Goal: Information Seeking & Learning: Learn about a topic

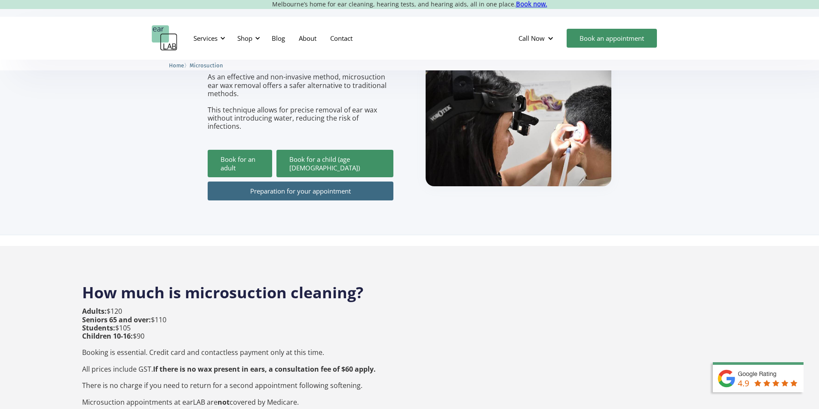
scroll to position [129, 0]
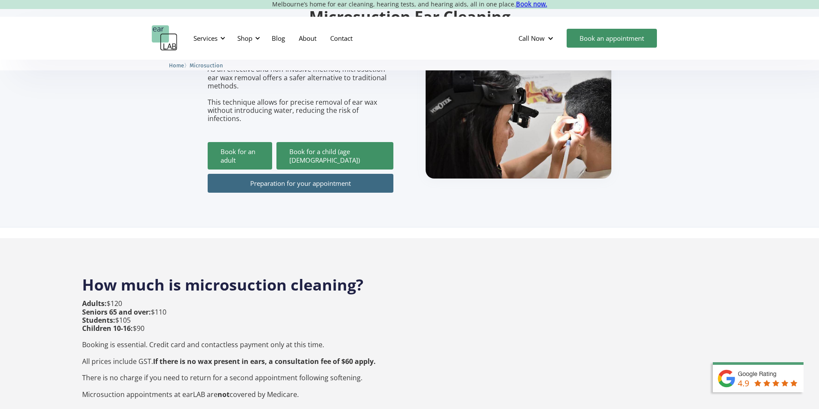
drag, startPoint x: 82, startPoint y: 287, endPoint x: 132, endPoint y: 288, distance: 49.8
click at [132, 300] on p "Adults: $120 Seniors 65 and over: $110 Students: $105 Children 10-16: $90 Booki…" at bounding box center [228, 349] width 293 height 99
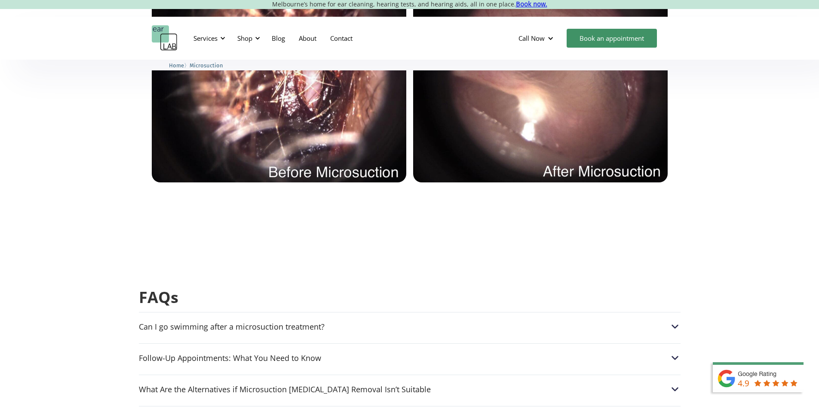
scroll to position [1934, 0]
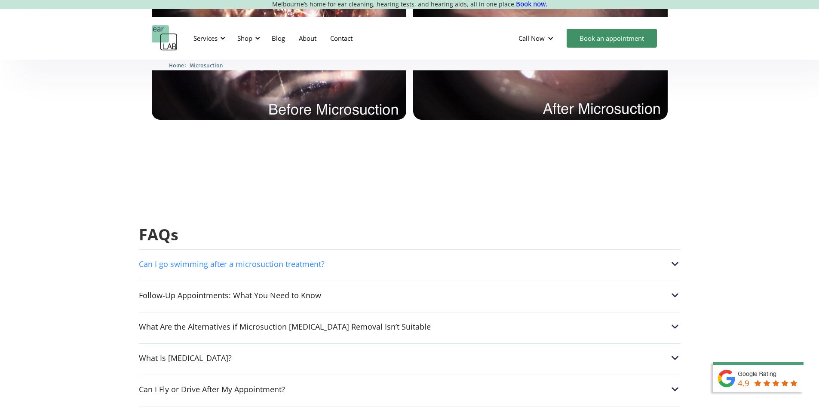
click at [677, 259] on img at bounding box center [674, 264] width 11 height 11
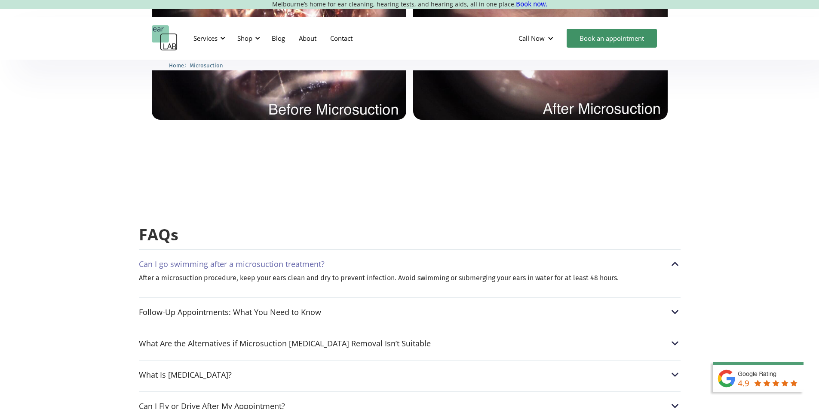
click at [673, 259] on img at bounding box center [674, 264] width 11 height 11
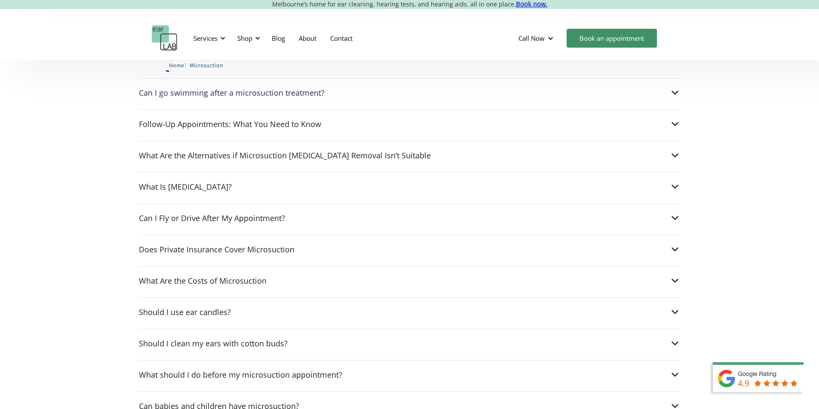
scroll to position [2105, 0]
click at [671, 212] on img at bounding box center [674, 217] width 11 height 11
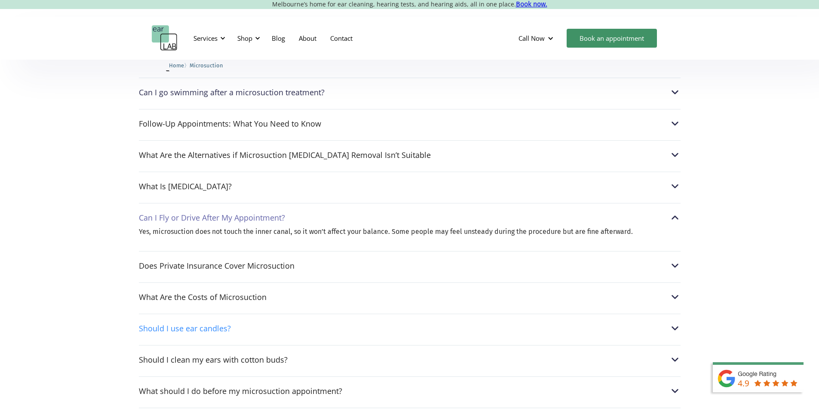
click at [675, 324] on img at bounding box center [674, 328] width 11 height 11
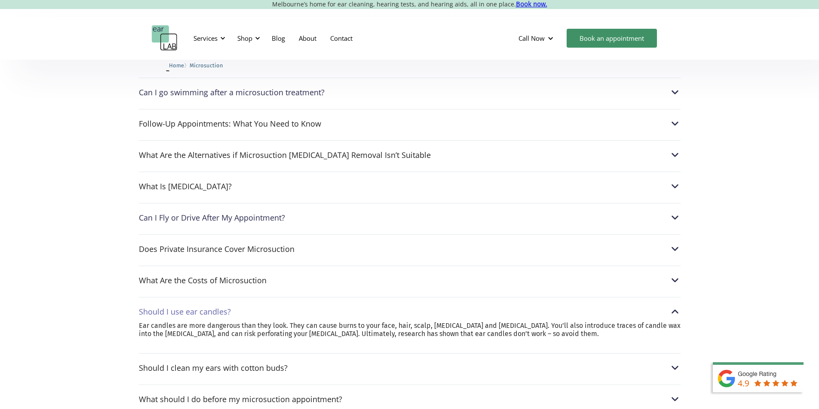
click at [675, 306] on img at bounding box center [674, 311] width 11 height 11
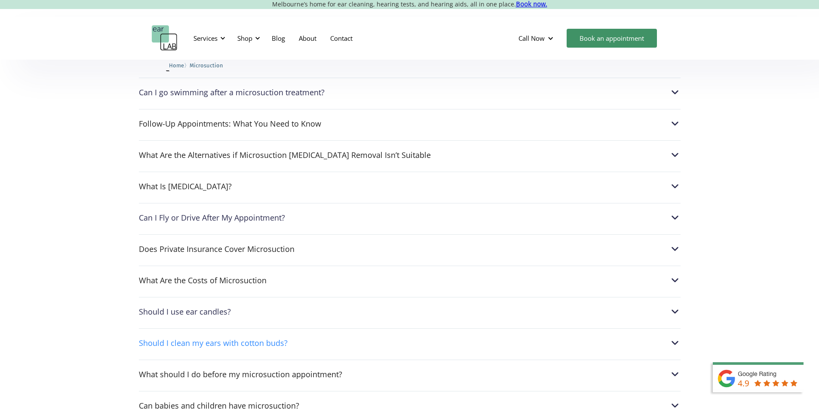
click at [674, 338] on img at bounding box center [674, 343] width 11 height 11
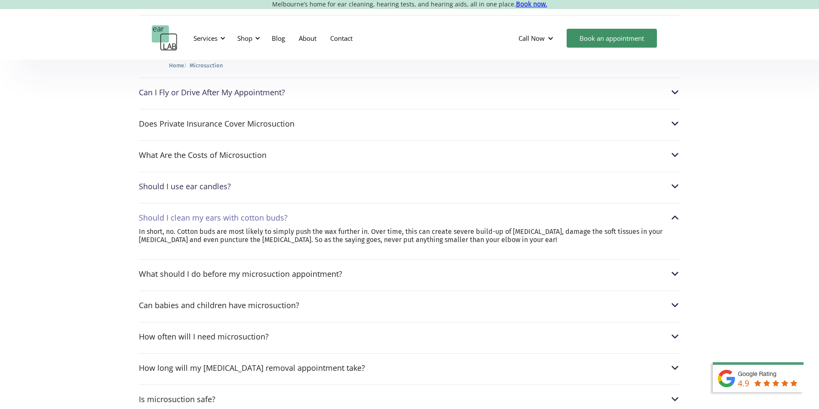
scroll to position [2234, 0]
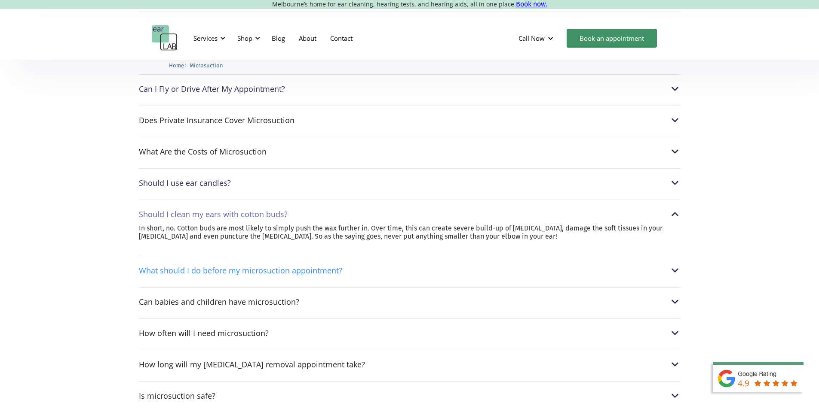
click at [675, 265] on img at bounding box center [674, 270] width 11 height 11
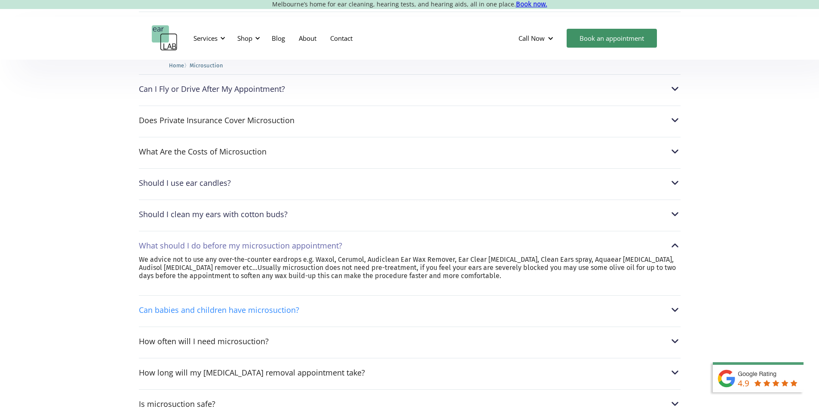
click at [674, 305] on img at bounding box center [674, 310] width 11 height 11
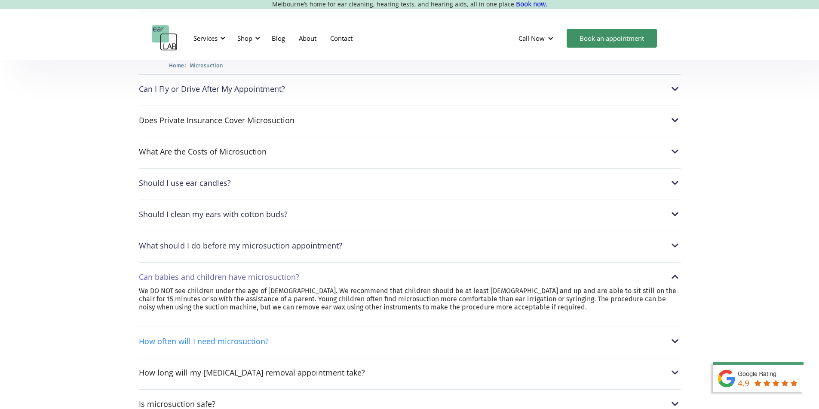
click at [672, 337] on img at bounding box center [674, 341] width 11 height 11
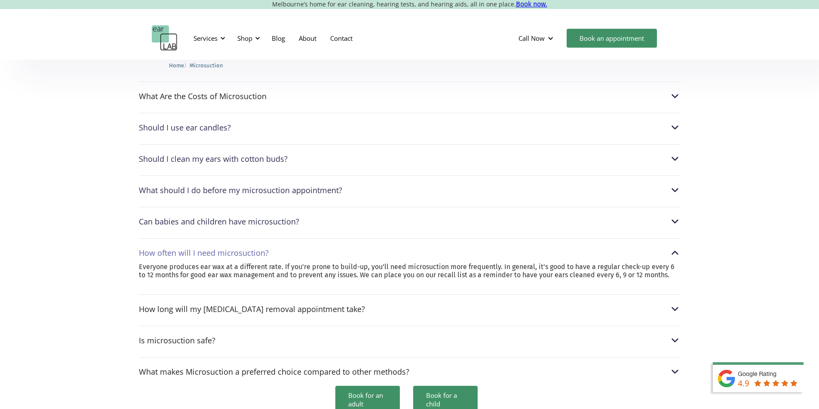
scroll to position [2363, 0]
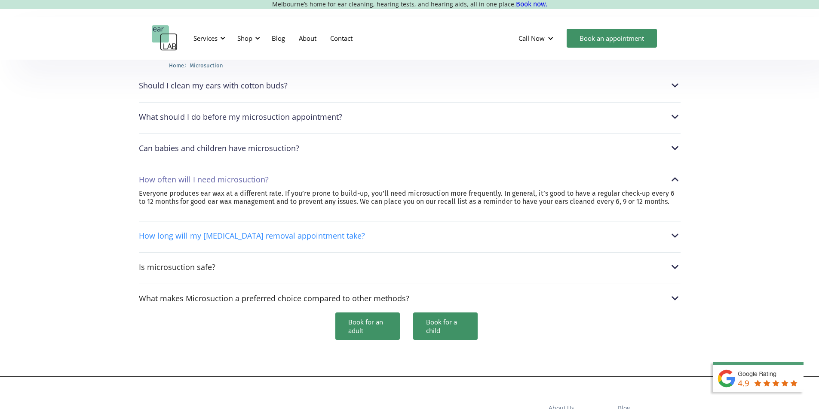
click at [677, 233] on img at bounding box center [674, 235] width 11 height 11
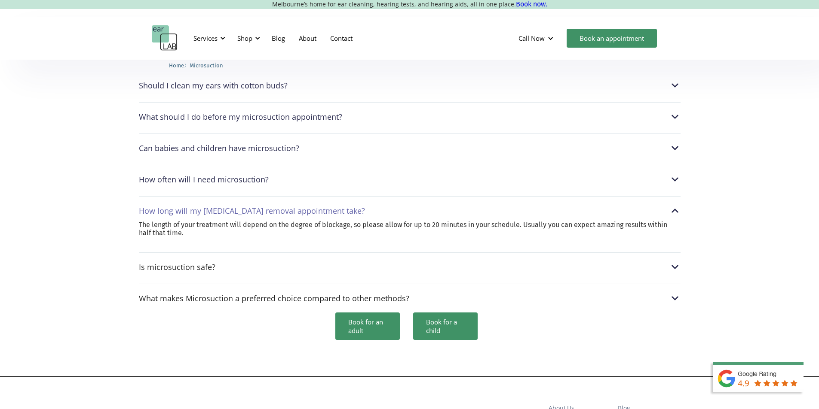
click at [676, 205] on img at bounding box center [674, 210] width 11 height 11
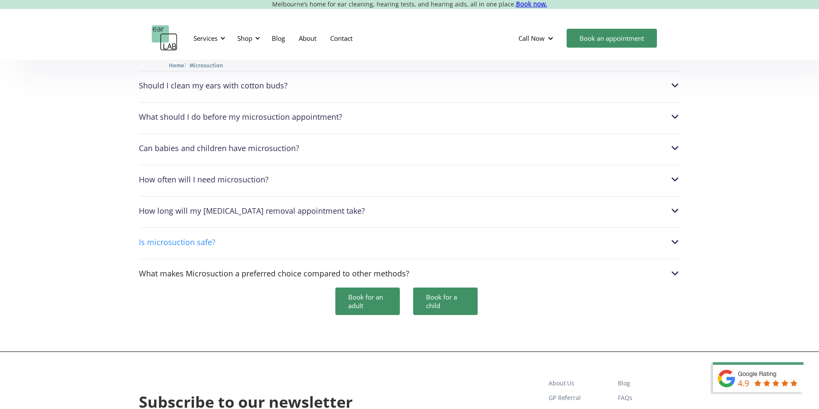
click at [674, 237] on img at bounding box center [674, 242] width 11 height 11
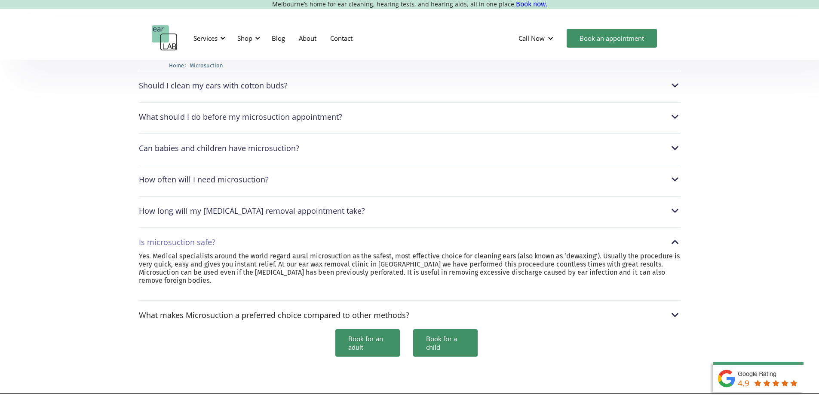
click at [674, 237] on img at bounding box center [674, 242] width 11 height 11
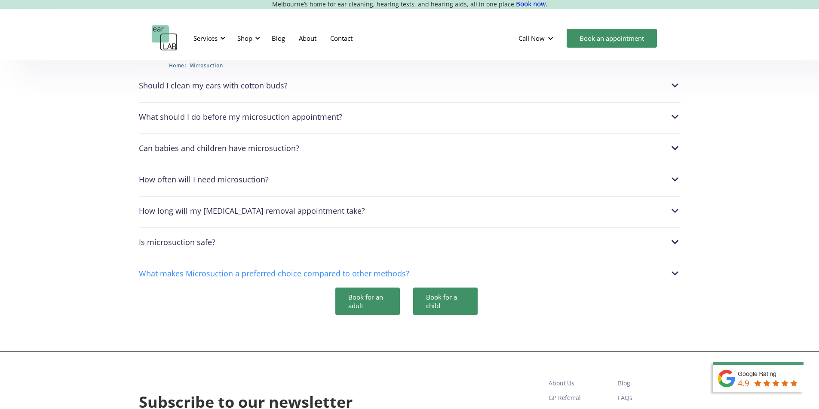
click at [672, 268] on img at bounding box center [674, 273] width 11 height 11
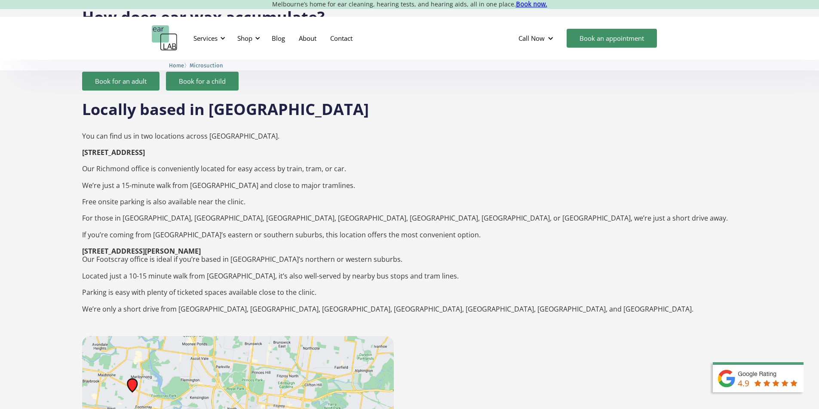
scroll to position [1153, 0]
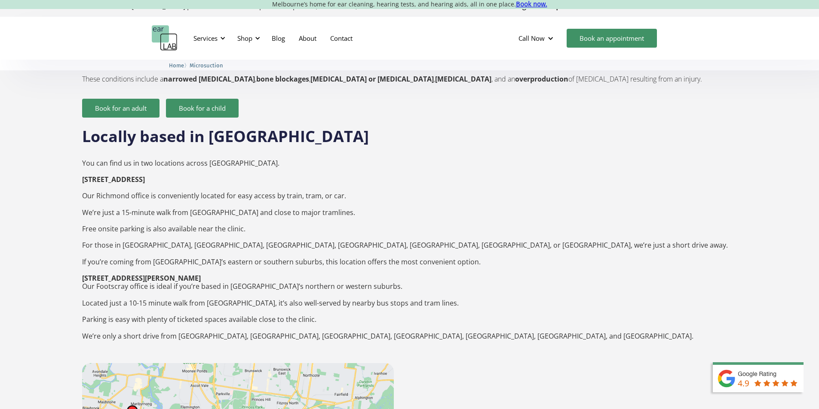
drag, startPoint x: 83, startPoint y: 163, endPoint x: 204, endPoint y: 167, distance: 121.2
click at [204, 167] on p "You can find us in two locations across [GEOGRAPHIC_DATA]. [STREET_ADDRESS] ‍ O…" at bounding box center [409, 254] width 655 height 206
click at [216, 165] on p "You can find us in two locations across [GEOGRAPHIC_DATA]. [STREET_ADDRESS] ‍ O…" at bounding box center [409, 254] width 655 height 206
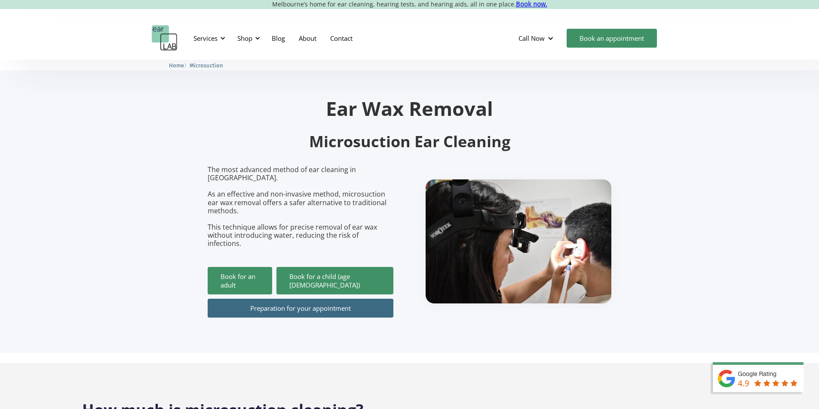
scroll to position [0, 0]
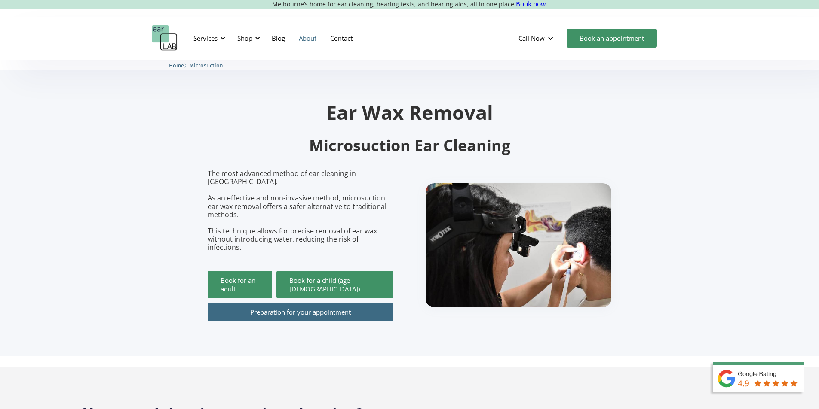
click at [312, 40] on link "About" at bounding box center [307, 38] width 31 height 25
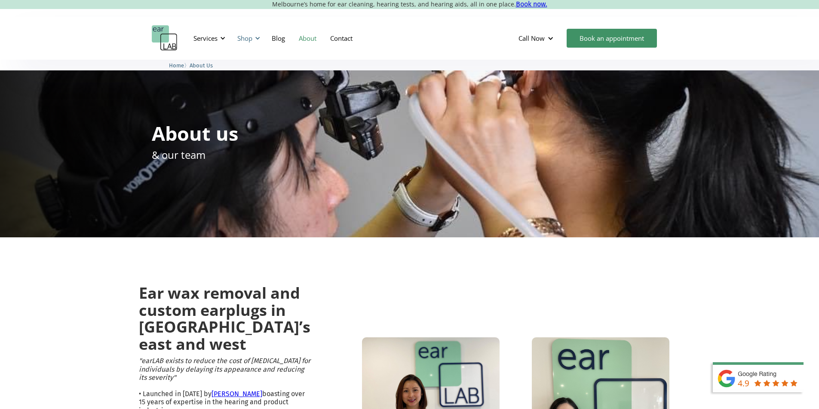
click at [256, 37] on div at bounding box center [257, 38] width 6 height 6
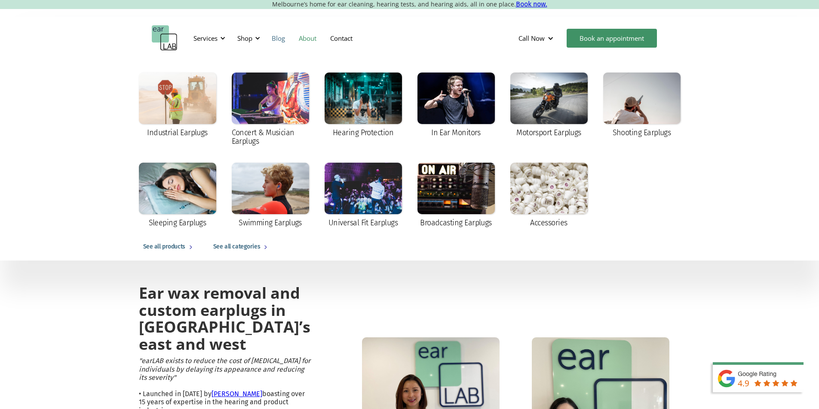
click at [279, 40] on link "Blog" at bounding box center [278, 38] width 27 height 25
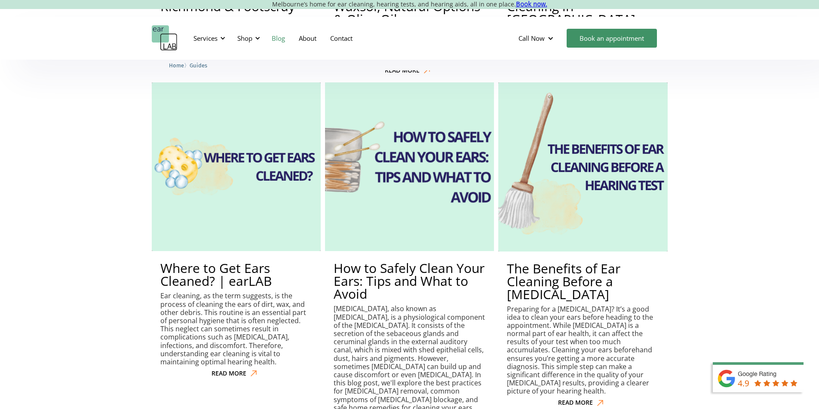
scroll to position [988, 0]
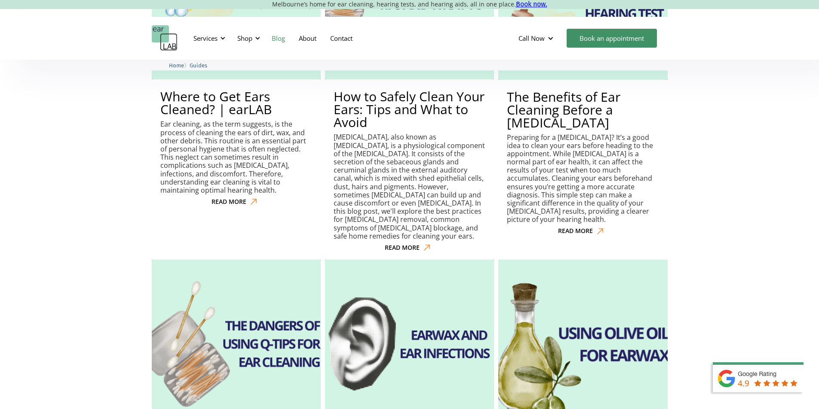
click at [571, 298] on img at bounding box center [582, 344] width 186 height 186
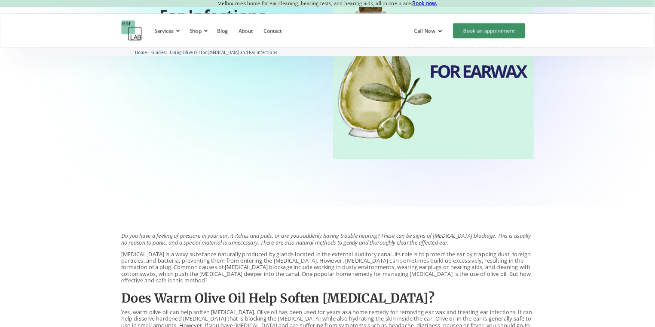
scroll to position [258, 0]
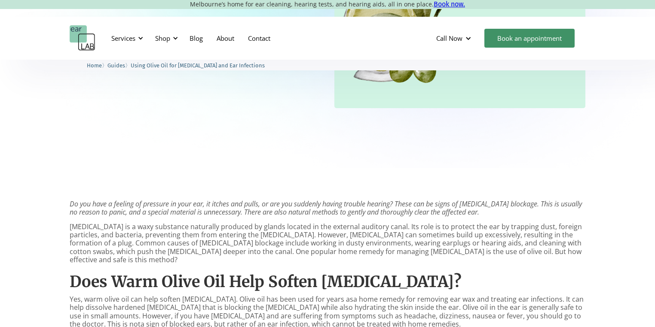
drag, startPoint x: 825, startPoint y: 6, endPoint x: 405, endPoint y: 186, distance: 456.8
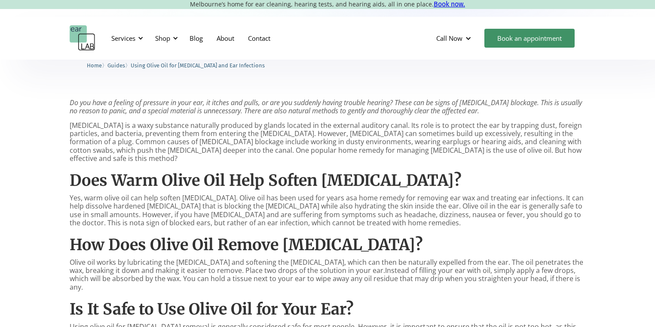
scroll to position [361, 0]
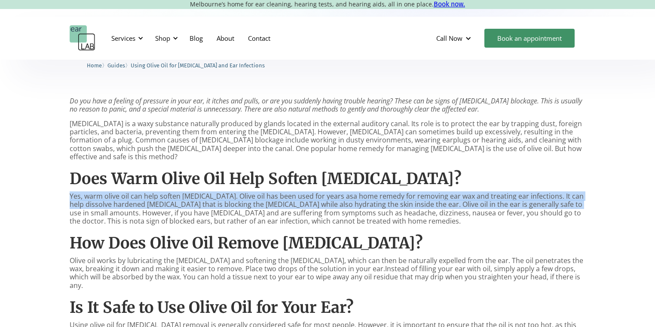
drag, startPoint x: 70, startPoint y: 189, endPoint x: 571, endPoint y: 196, distance: 501.1
click at [571, 196] on p "Yes, warm olive oil can help soften earwax build-up. Olive oil has been used fo…" at bounding box center [328, 209] width 516 height 33
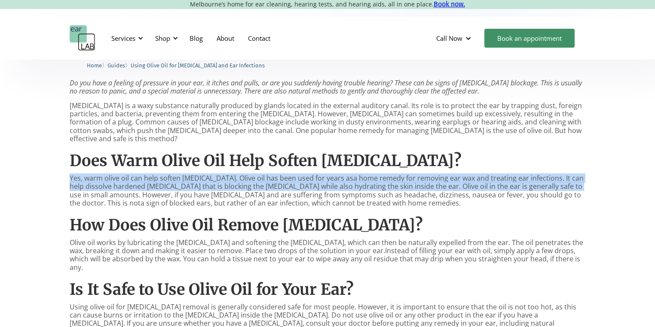
scroll to position [395, 0]
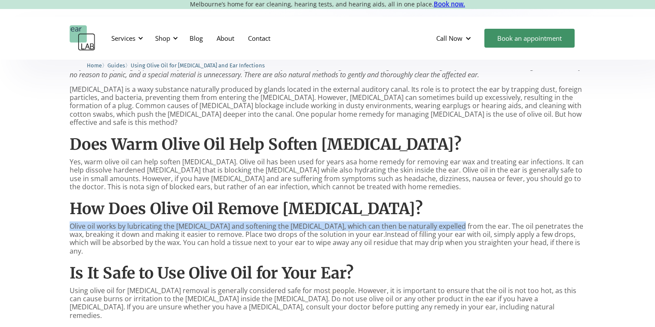
drag, startPoint x: 71, startPoint y: 220, endPoint x: 446, endPoint y: 212, distance: 375.2
click at [451, 223] on p "Olive oil works by lubricating the ear canal and softening the earwax, which ca…" at bounding box center [328, 239] width 516 height 33
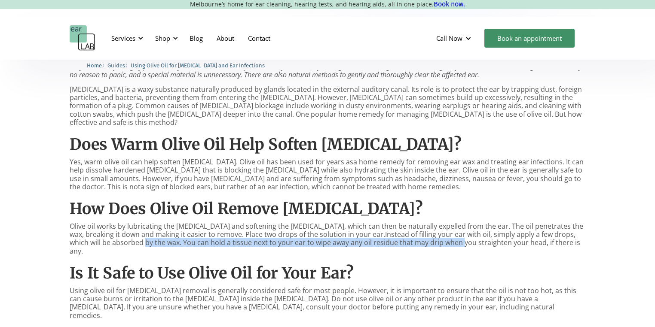
drag, startPoint x: 142, startPoint y: 235, endPoint x: 461, endPoint y: 237, distance: 319.3
click at [461, 237] on p "Olive oil works by lubricating the ear canal and softening the earwax, which ca…" at bounding box center [328, 239] width 516 height 33
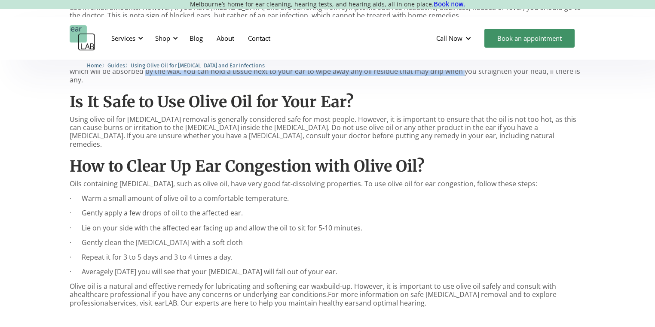
scroll to position [567, 0]
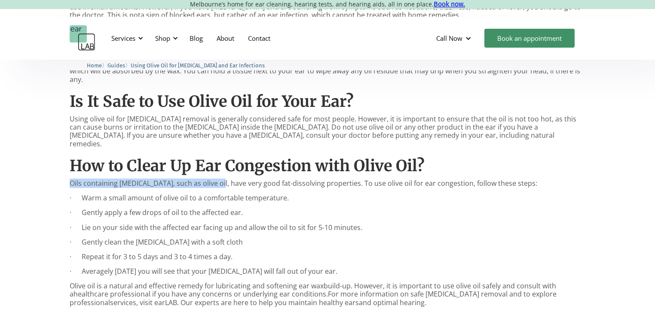
drag, startPoint x: 70, startPoint y: 159, endPoint x: 211, endPoint y: 160, distance: 140.9
click at [211, 180] on p "Oils containing glycerin, such as olive oil, have very good fat-dissolving prop…" at bounding box center [328, 184] width 516 height 8
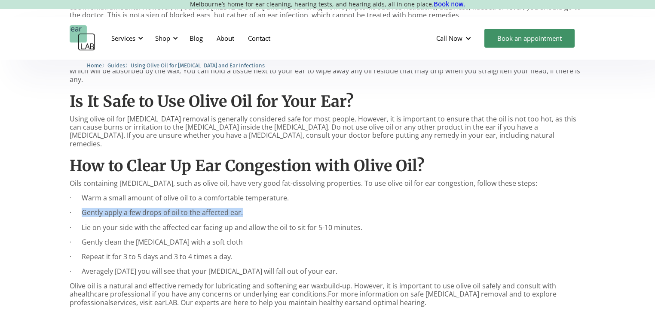
drag, startPoint x: 83, startPoint y: 189, endPoint x: 246, endPoint y: 188, distance: 163.3
click at [246, 209] on p "· Gently apply a few drops of oil to the affected ear." at bounding box center [328, 213] width 516 height 8
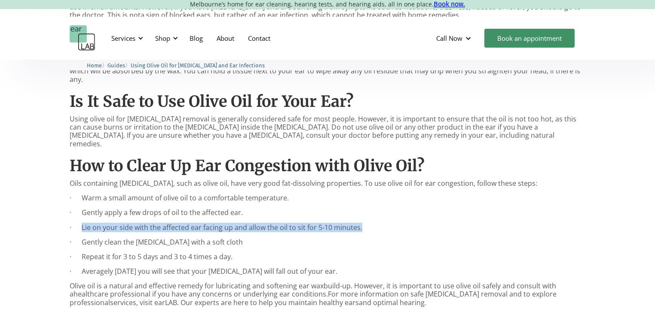
drag, startPoint x: 84, startPoint y: 204, endPoint x: 379, endPoint y: 208, distance: 294.8
click at [377, 224] on p "· Lie on your side with the affected ear facing up and allow the oil to sit for…" at bounding box center [328, 228] width 516 height 8
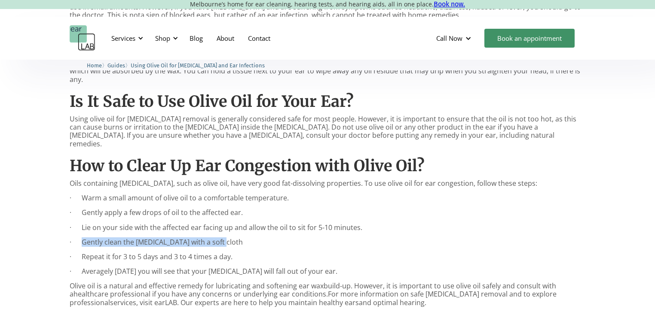
drag, startPoint x: 82, startPoint y: 217, endPoint x: 187, endPoint y: 229, distance: 105.9
click at [222, 238] on p "· Gently clean the outer ear with a soft cloth" at bounding box center [328, 242] width 516 height 8
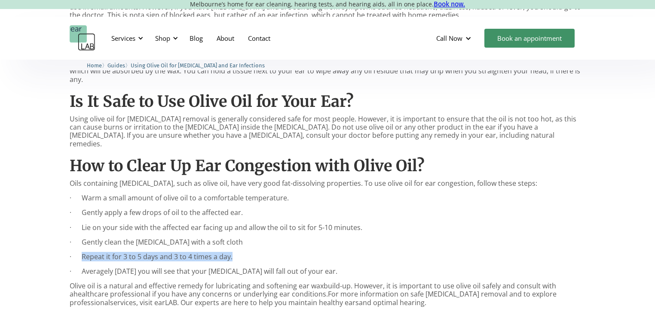
drag, startPoint x: 82, startPoint y: 233, endPoint x: 236, endPoint y: 233, distance: 154.3
click at [236, 253] on p "· Repeat it for 3 to 5 days and 3 to 4 times a day." at bounding box center [328, 257] width 516 height 8
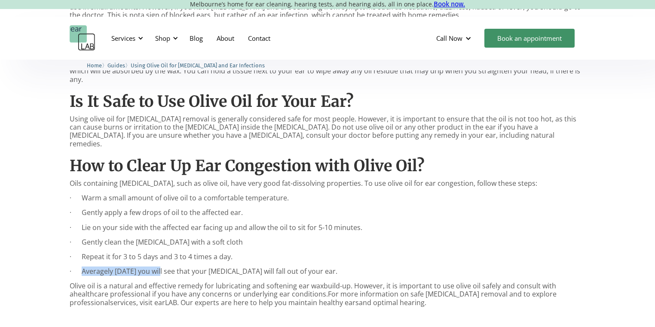
drag, startPoint x: 82, startPoint y: 248, endPoint x: 161, endPoint y: 246, distance: 79.1
click at [161, 268] on p "· Averagely in 2 weeks you will see that your earwax will fall out of your ear." at bounding box center [328, 272] width 516 height 8
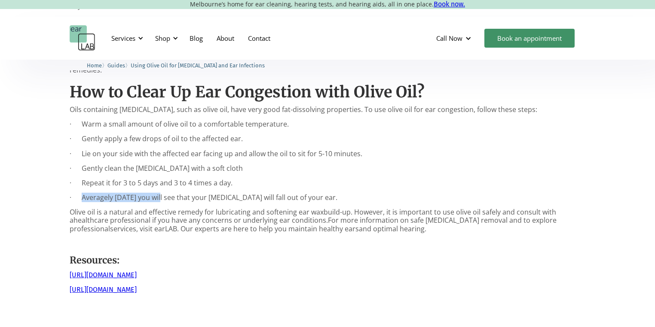
scroll to position [670, 0]
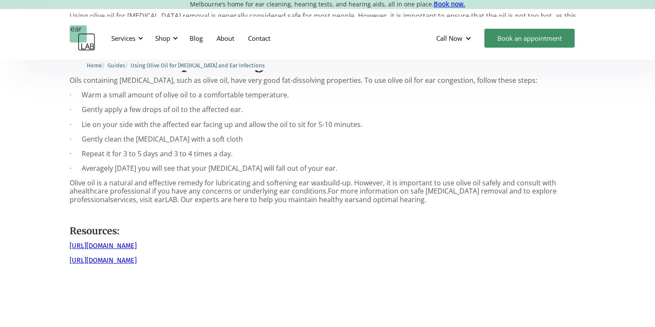
drag, startPoint x: 217, startPoint y: 95, endPoint x: 109, endPoint y: 106, distance: 108.0
